Goal: Navigation & Orientation: Find specific page/section

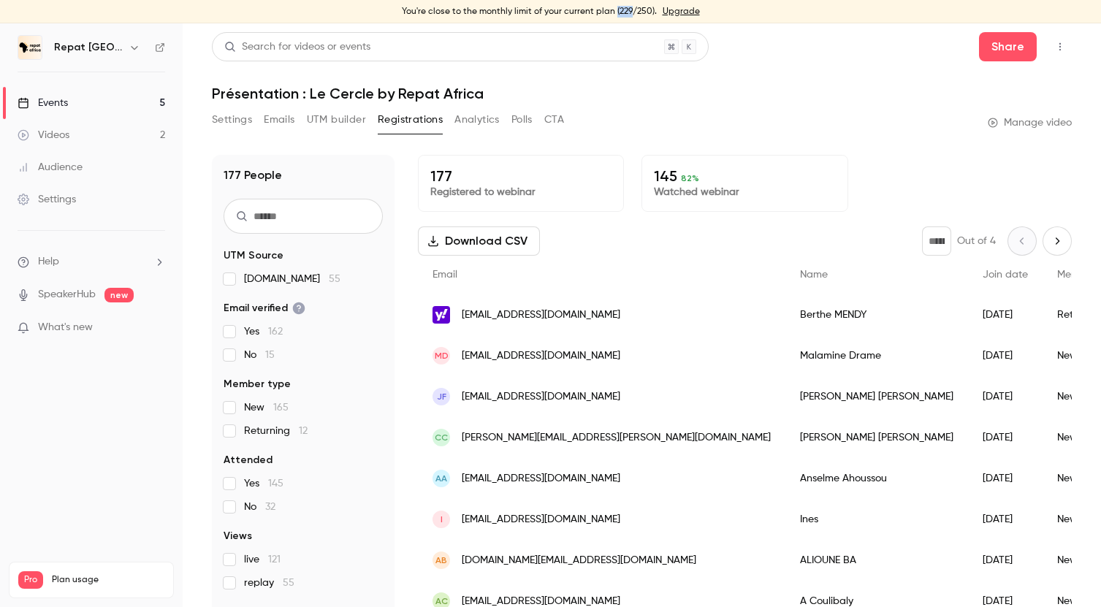
drag, startPoint x: 630, startPoint y: 12, endPoint x: 615, endPoint y: 12, distance: 15.3
click at [615, 12] on div "You're close to the monthly limit of your current plan (229/250). Upgrade" at bounding box center [550, 11] width 1101 height 23
click at [104, 101] on link "Events 5" at bounding box center [91, 103] width 183 height 32
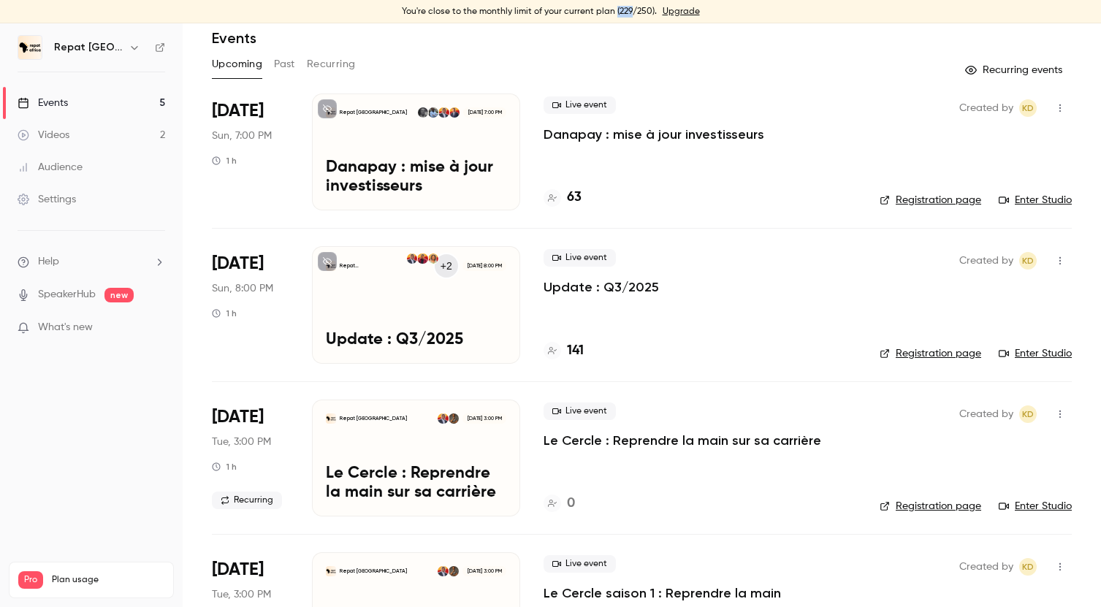
scroll to position [57, 0]
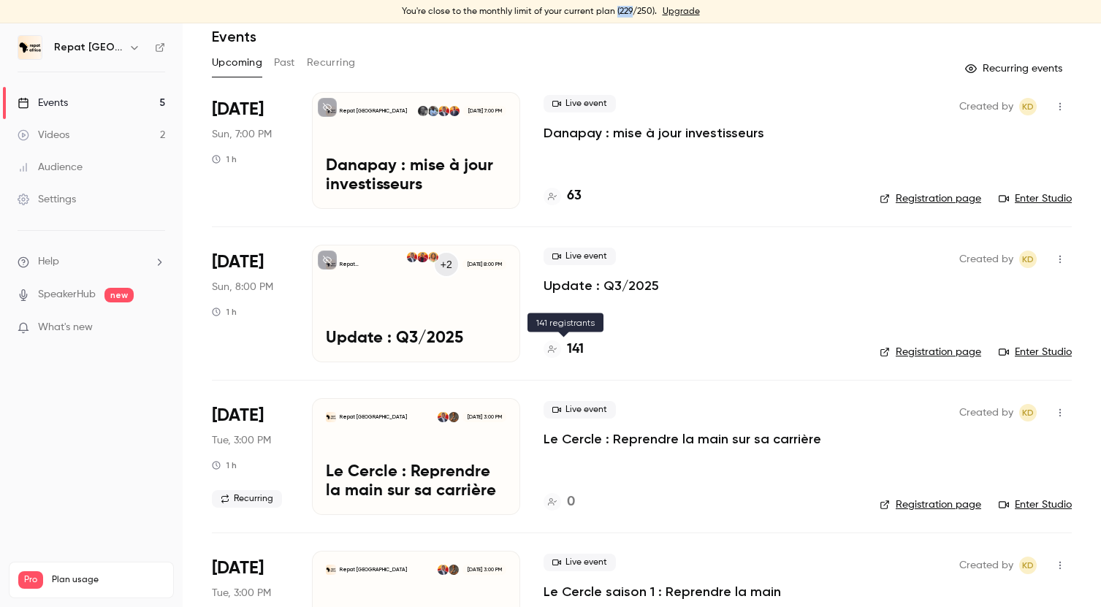
click at [574, 345] on h4 "141" at bounding box center [575, 350] width 17 height 20
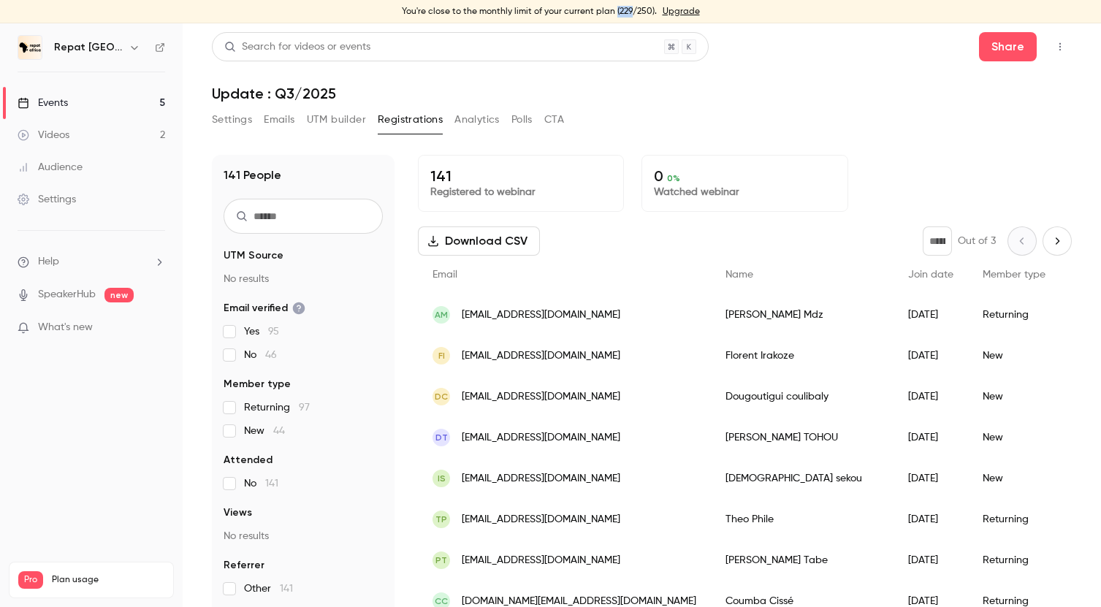
click at [64, 107] on div "Events" at bounding box center [43, 103] width 50 height 15
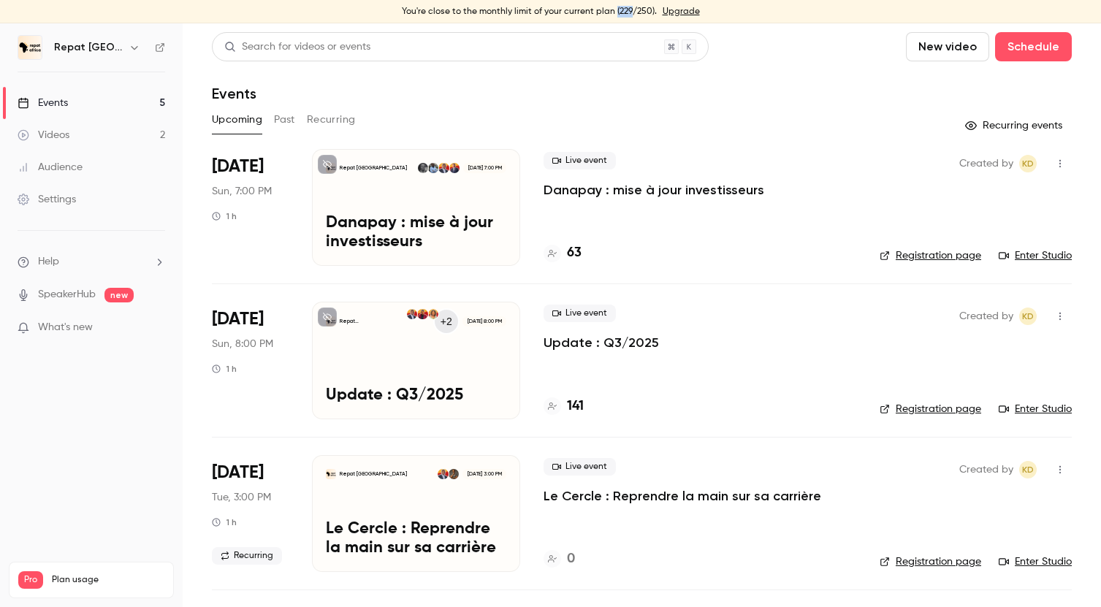
click at [626, 6] on div "You're close to the monthly limit of your current plan (229/250). Upgrade" at bounding box center [550, 11] width 1101 height 23
drag, startPoint x: 631, startPoint y: 7, endPoint x: 616, endPoint y: 7, distance: 15.3
click at [616, 7] on div "You're close to the monthly limit of your current plan (229/250). Upgrade" at bounding box center [550, 11] width 1101 height 23
click at [92, 130] on link "Videos 2" at bounding box center [91, 135] width 183 height 32
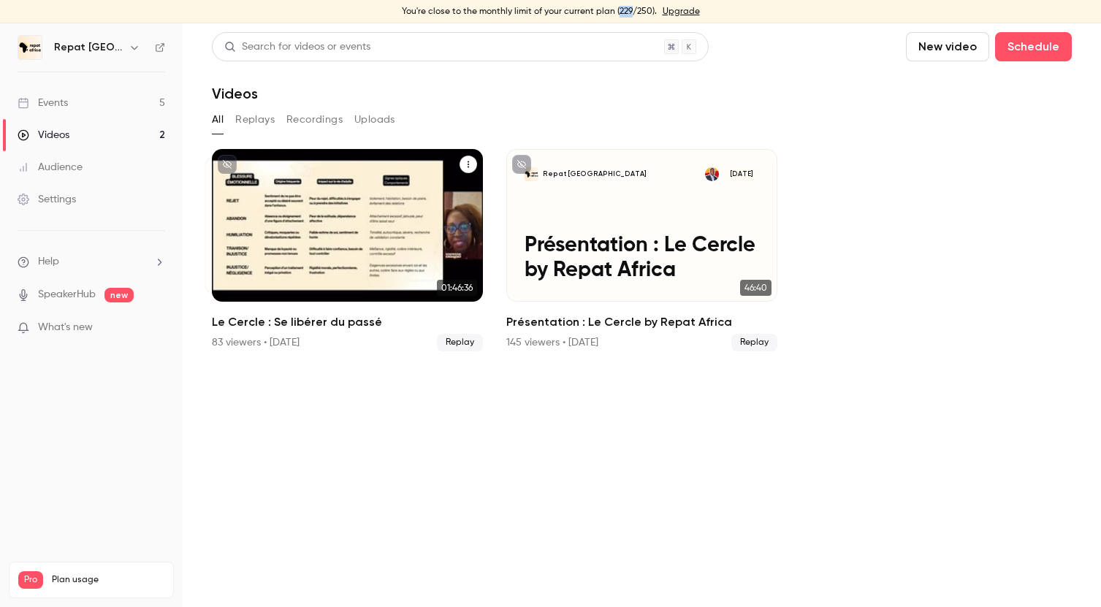
click at [449, 223] on div "Repat [GEOGRAPHIC_DATA] [DATE] Le Cercle : Se libérer du passé" at bounding box center [347, 225] width 271 height 153
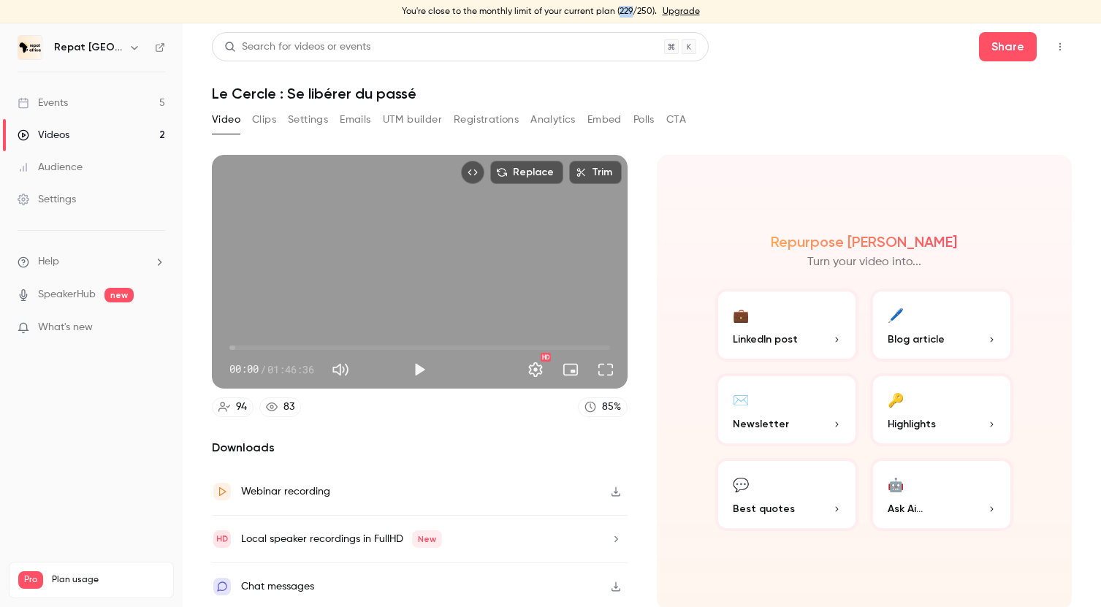
click at [267, 121] on button "Clips" at bounding box center [264, 119] width 24 height 23
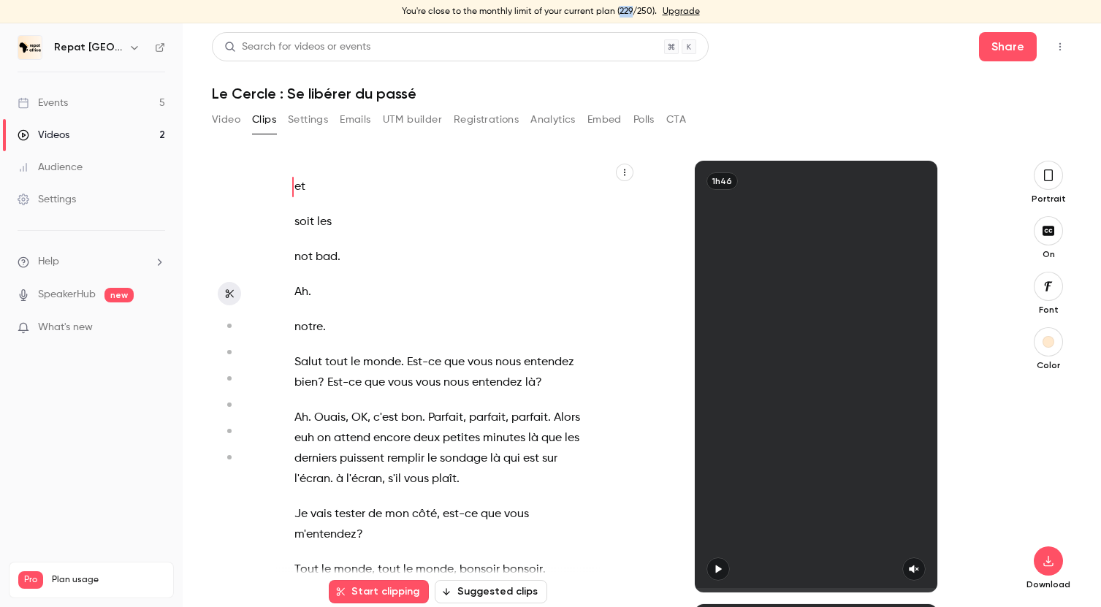
scroll to position [14, 0]
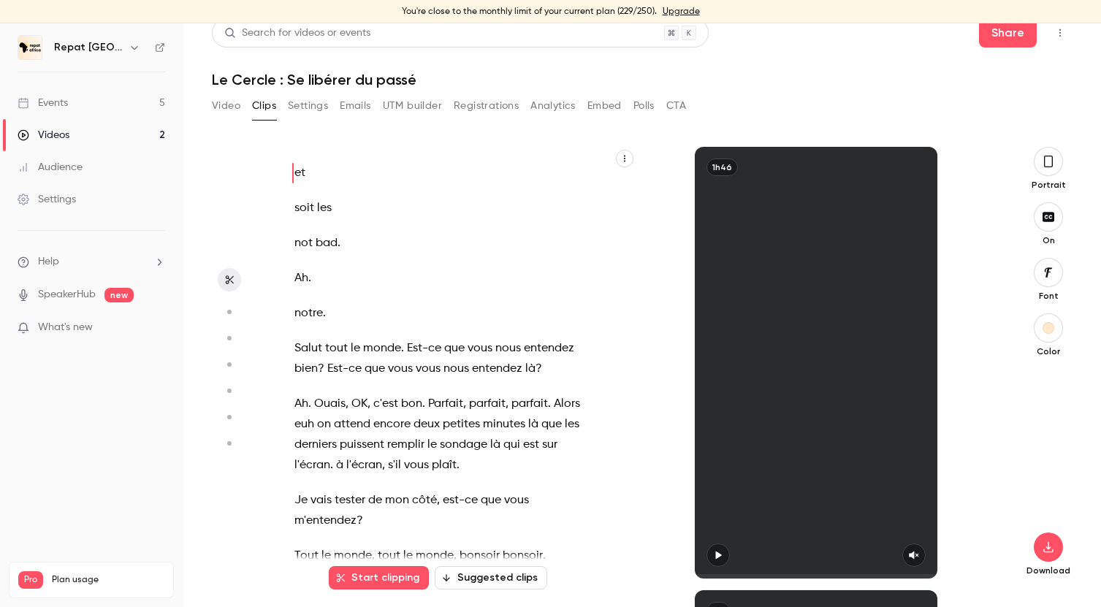
click at [246, 120] on div "Video Clips Settings Emails UTM builder Registrations Analytics Embed Polls CTA" at bounding box center [449, 108] width 474 height 29
click at [235, 110] on button "Video" at bounding box center [226, 105] width 28 height 23
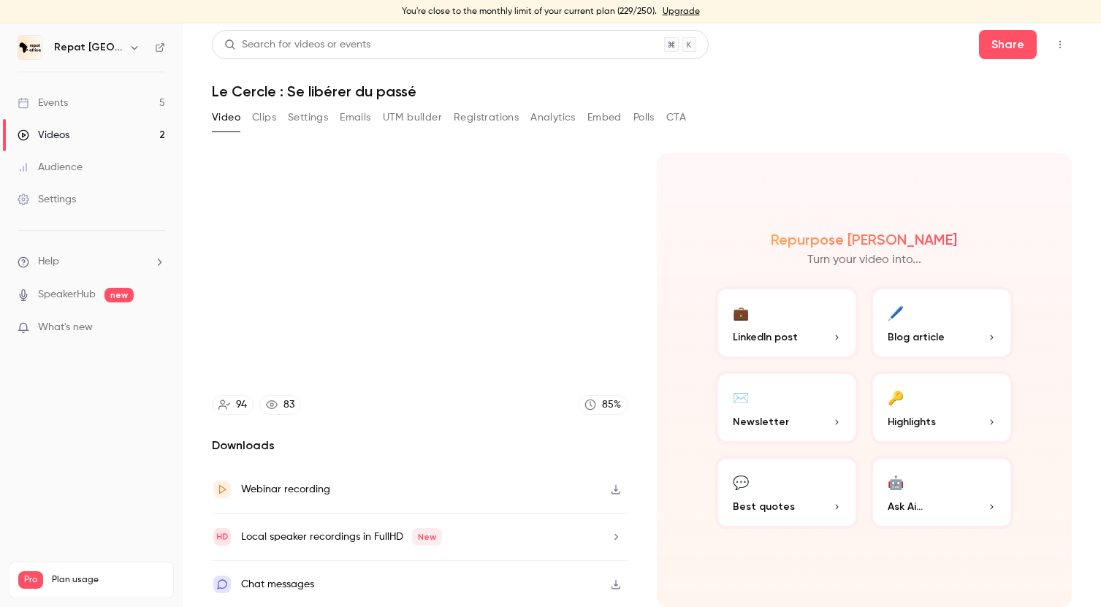
click at [360, 110] on button "Emails" at bounding box center [355, 117] width 31 height 23
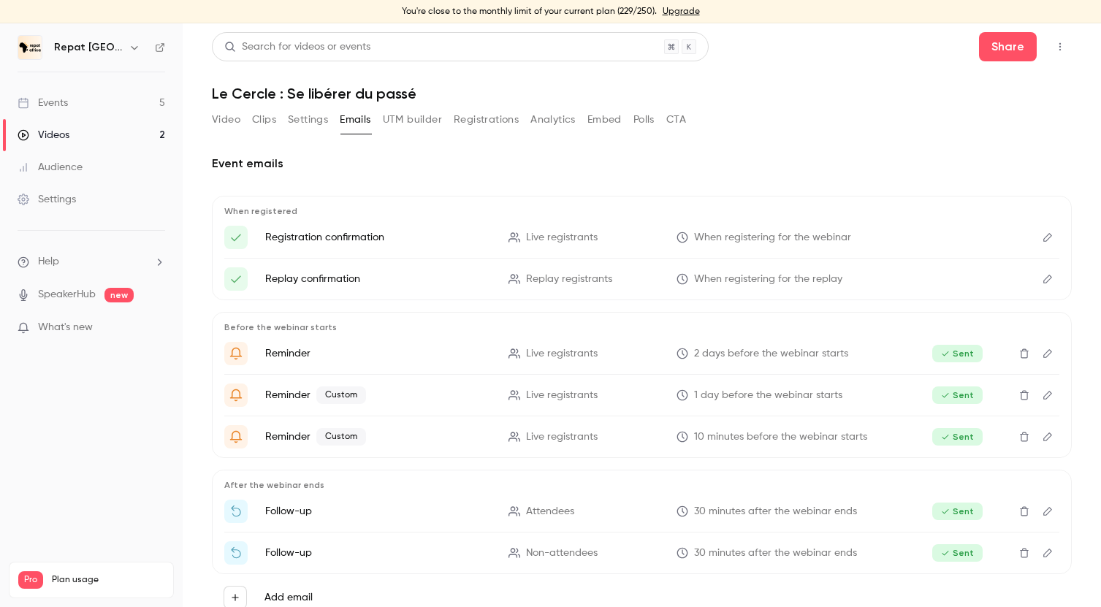
click at [230, 117] on button "Video" at bounding box center [226, 119] width 28 height 23
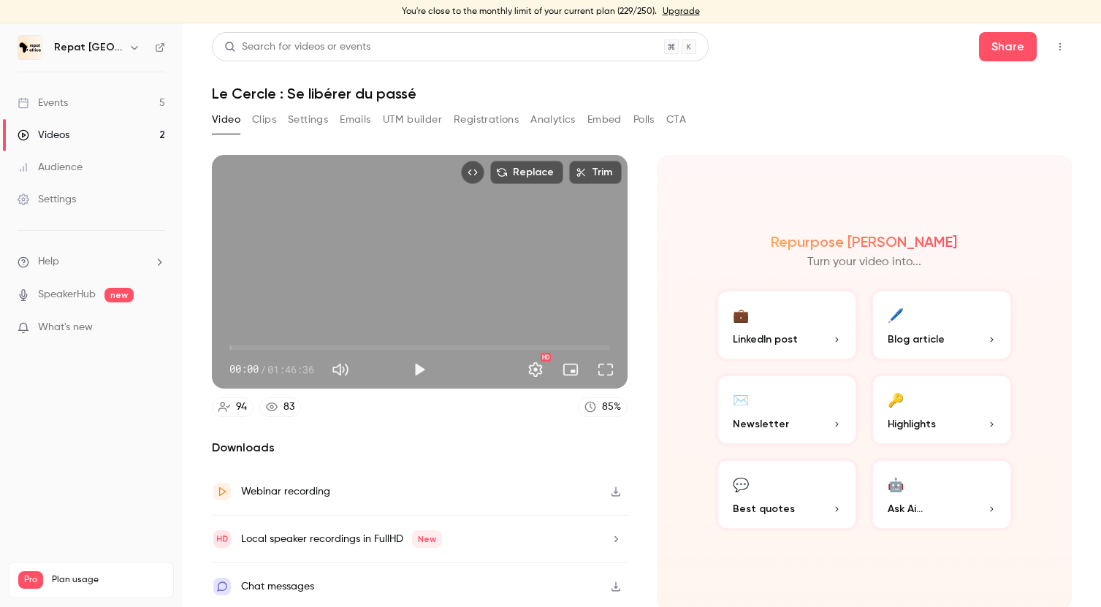
click at [468, 119] on button "Registrations" at bounding box center [486, 119] width 65 height 23
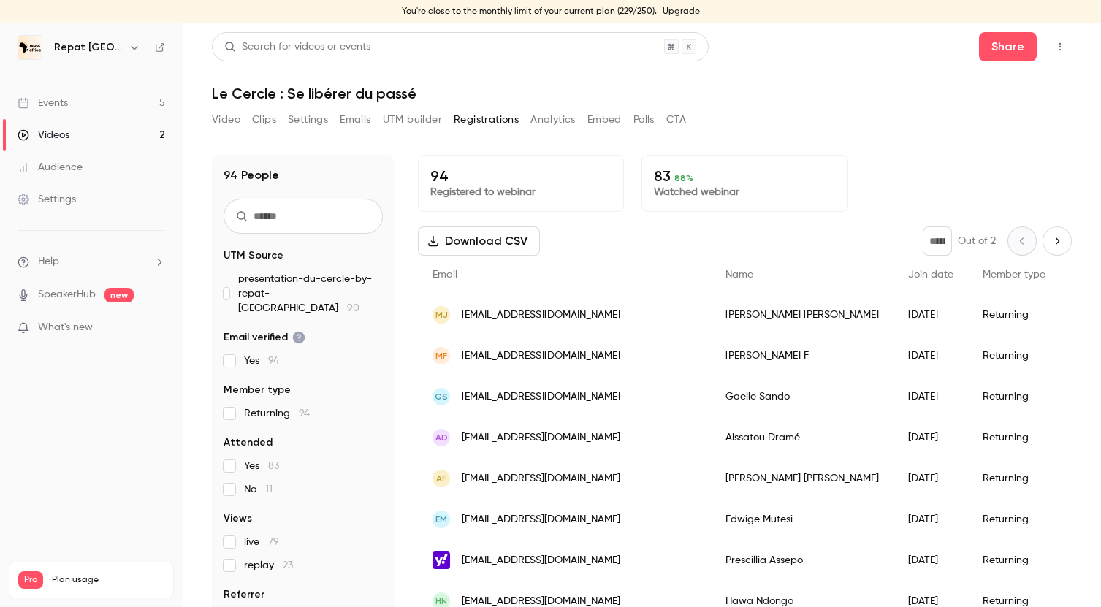
click at [267, 213] on input "text" at bounding box center [303, 216] width 159 height 35
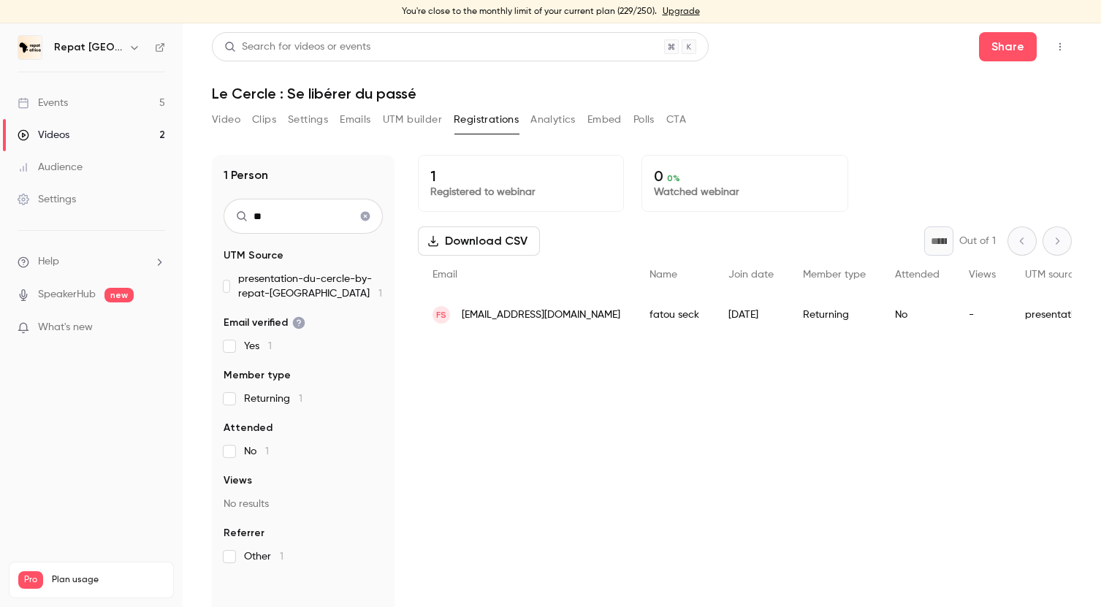
type input "*"
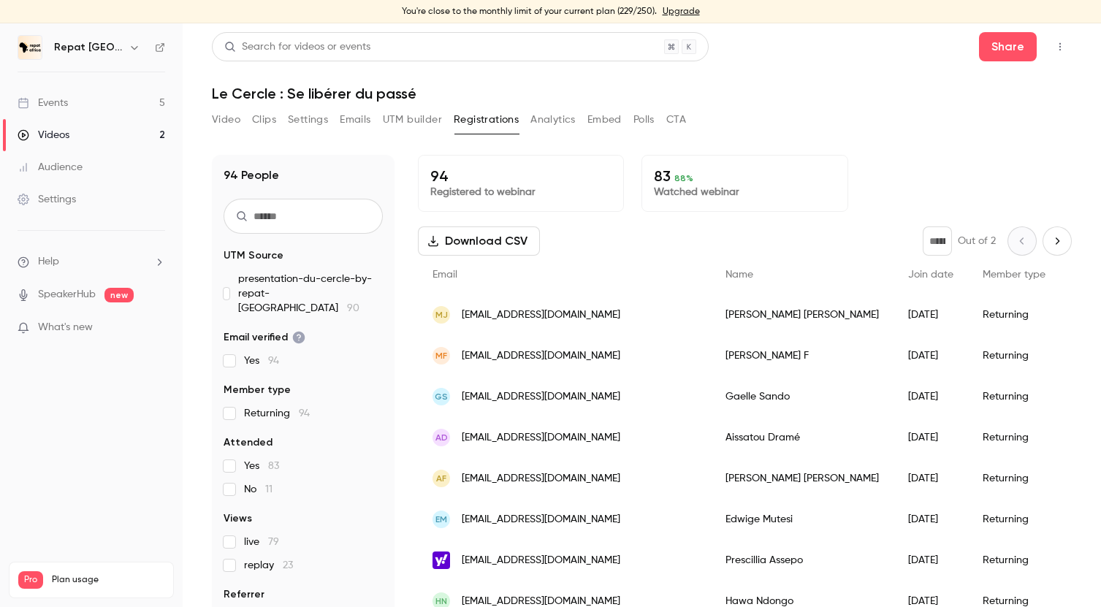
click at [115, 107] on link "Events 5" at bounding box center [91, 103] width 183 height 32
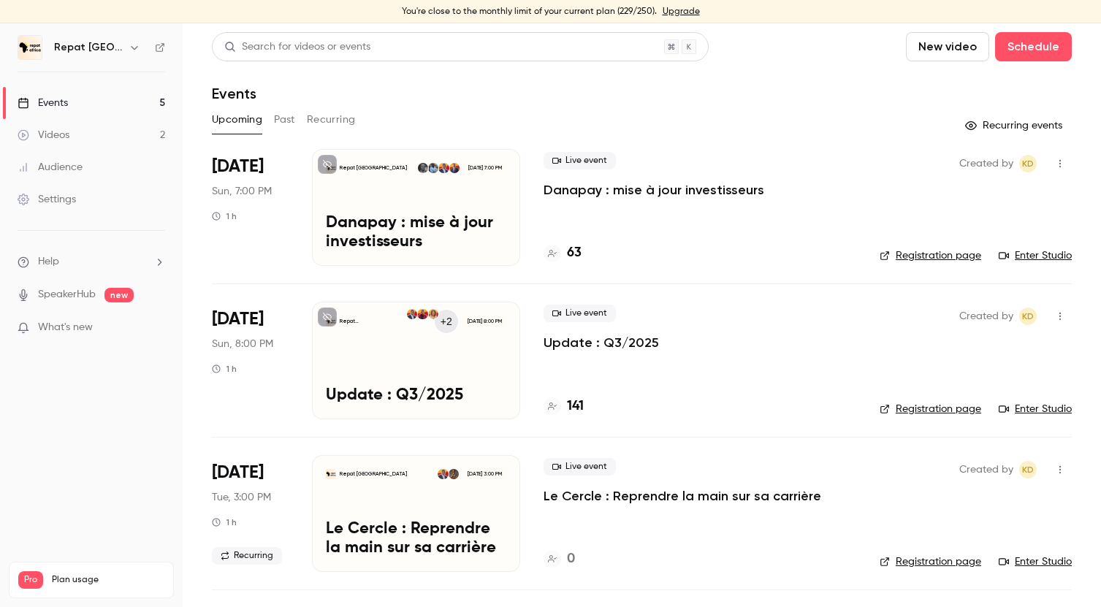
click at [90, 134] on link "Videos 2" at bounding box center [91, 135] width 183 height 32
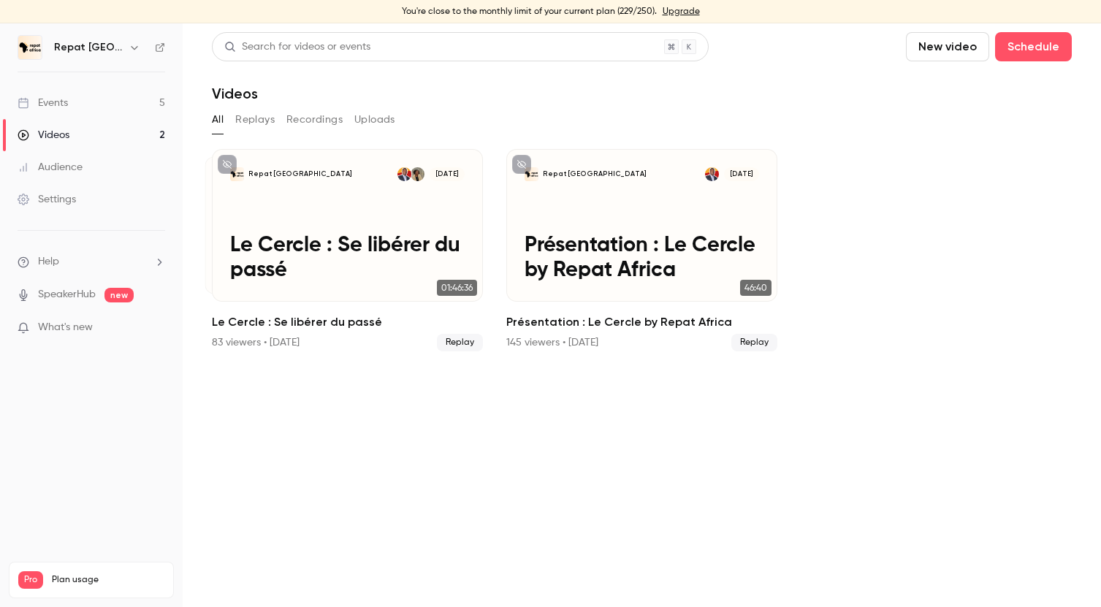
click at [105, 105] on link "Events 5" at bounding box center [91, 103] width 183 height 32
